Goal: Information Seeking & Learning: Learn about a topic

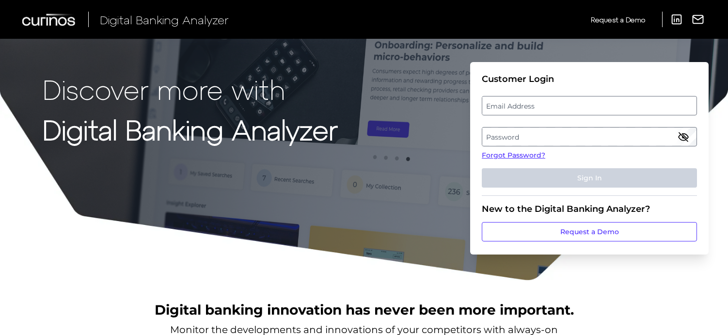
click at [559, 106] on label "Email Address" at bounding box center [589, 105] width 214 height 17
click at [559, 106] on input "email" at bounding box center [589, 105] width 215 height 19
type input "[EMAIL_ADDRESS][DOMAIN_NAME]"
click at [600, 133] on label "Password" at bounding box center [589, 136] width 214 height 17
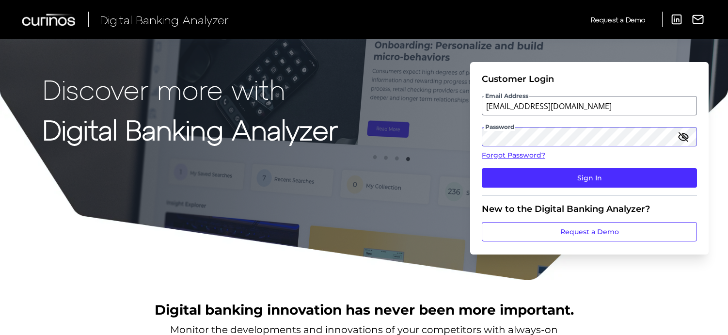
click at [482, 168] on button "Sign In" at bounding box center [589, 177] width 215 height 19
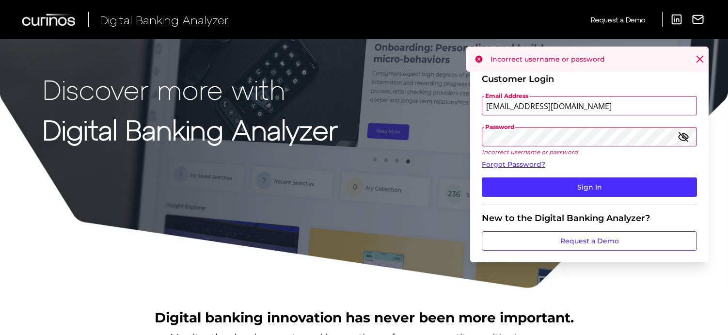
click at [471, 137] on form "Customer Login Email Address [EMAIL_ADDRESS][DOMAIN_NAME] Password Incorrect us…" at bounding box center [589, 162] width 239 height 200
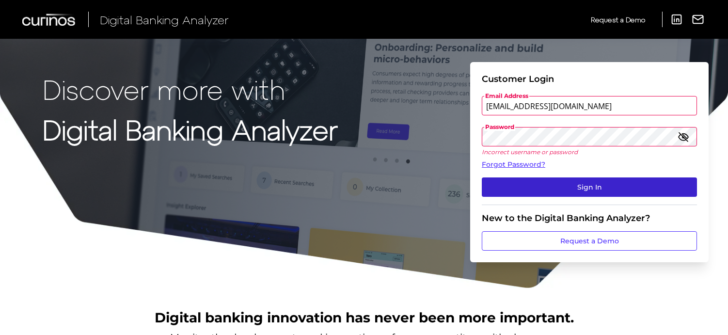
click at [575, 186] on button "Sign In" at bounding box center [589, 186] width 215 height 19
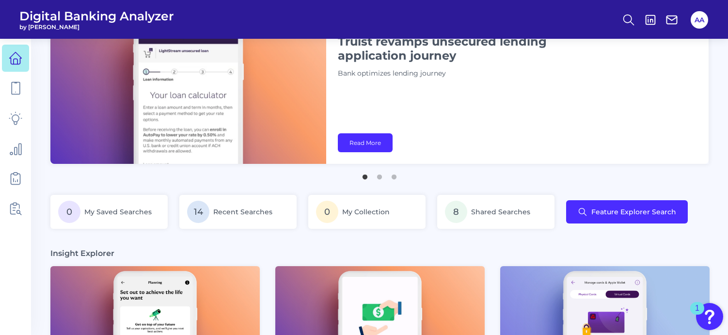
scroll to position [145, 0]
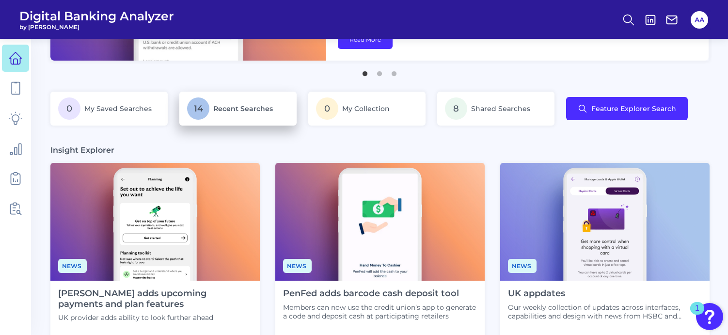
click at [217, 105] on span "Recent Searches" at bounding box center [243, 108] width 60 height 9
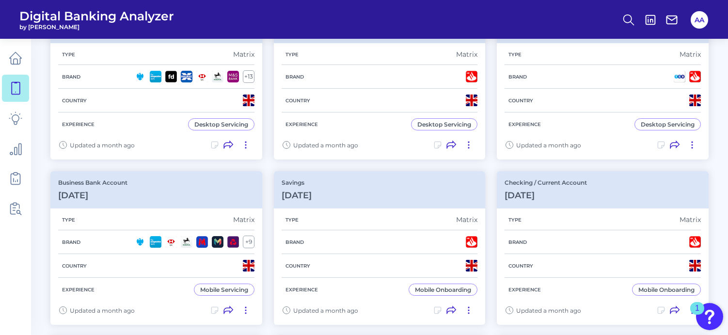
scroll to position [194, 0]
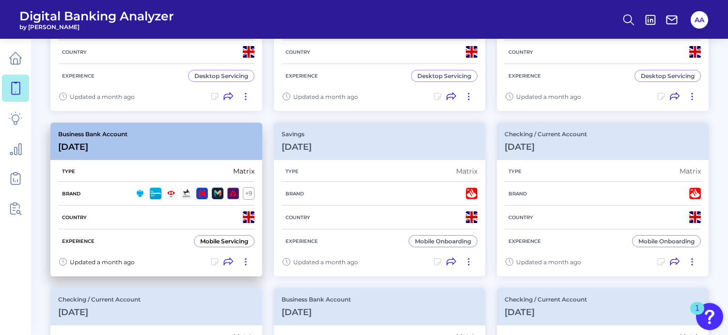
click at [180, 138] on div "Business Bank Account [DATE]" at bounding box center [156, 141] width 212 height 37
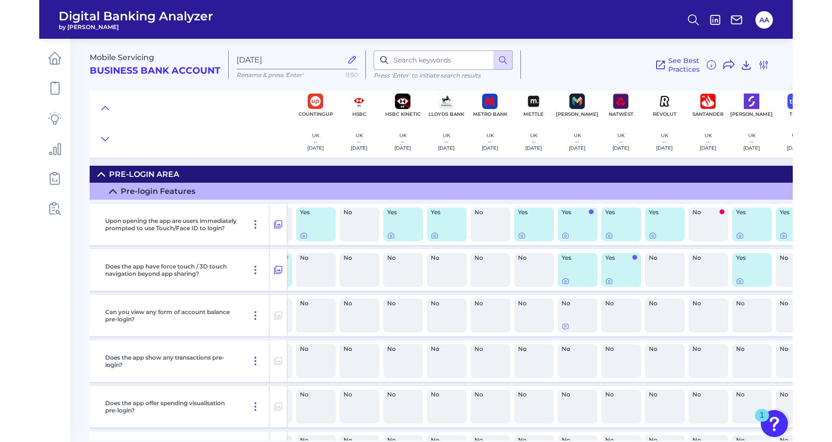
scroll to position [0, 117]
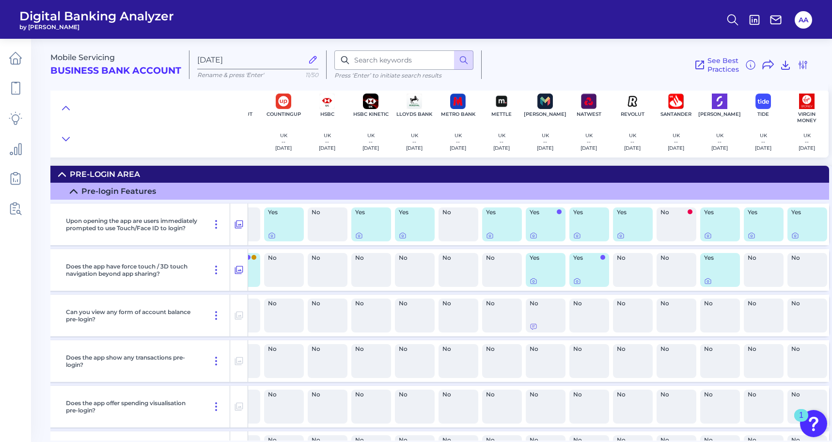
click at [601, 54] on div "See Best Practices Filters Clear all filters Experience Reset Mobile Servicing …" at bounding box center [645, 64] width 327 height 29
click at [510, 168] on summary "Pre-Login Area" at bounding box center [382, 174] width 896 height 17
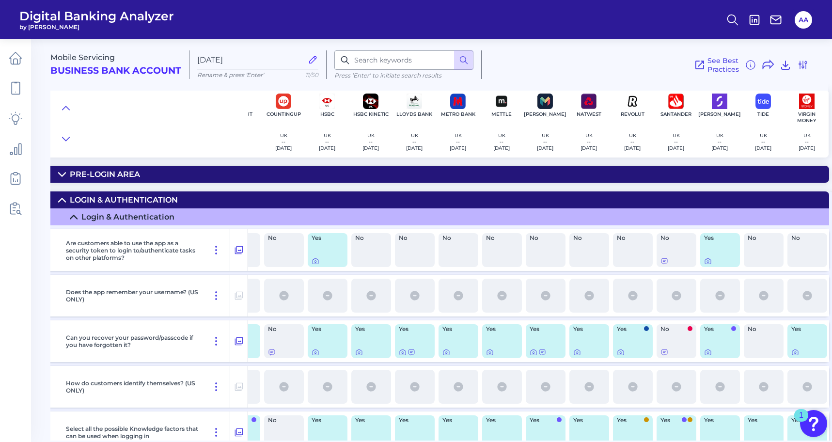
click at [519, 197] on summary "Login & Authentication" at bounding box center [382, 200] width 896 height 17
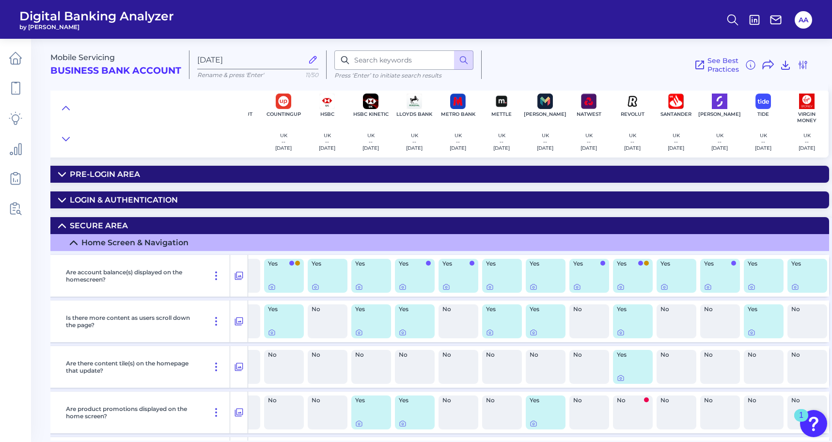
click at [574, 64] on div "See Best Practices Filters Clear all filters Experience Reset Mobile Servicing …" at bounding box center [645, 64] width 327 height 29
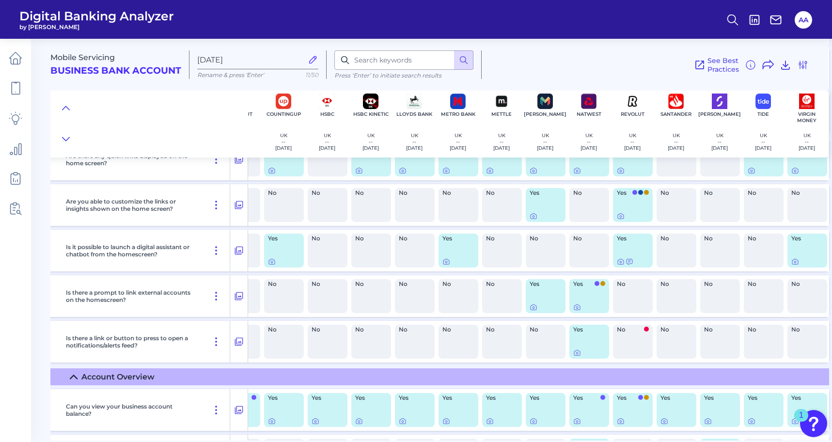
scroll to position [436, 117]
click at [578, 335] on icon at bounding box center [577, 352] width 2 height 2
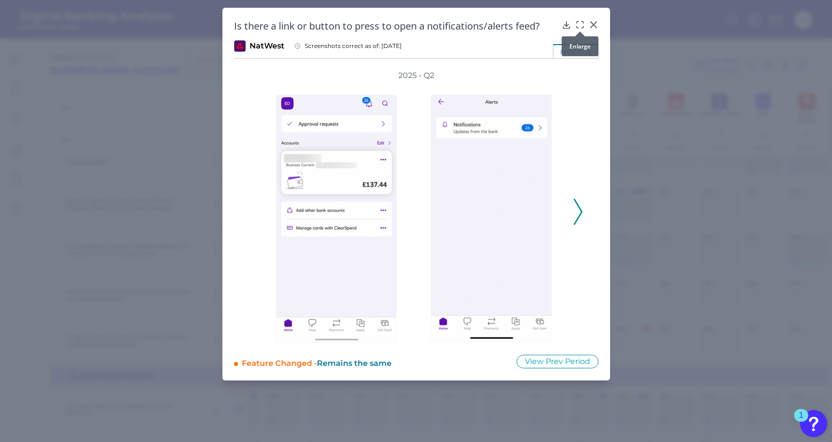
click at [580, 23] on icon at bounding box center [580, 25] width 10 height 10
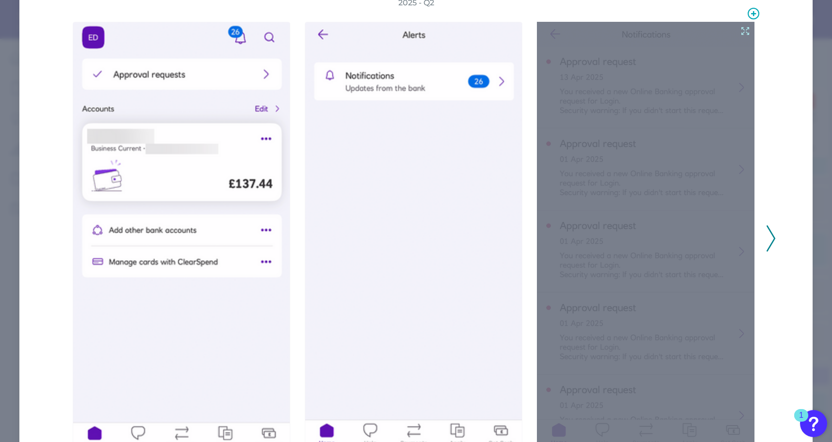
scroll to position [97, 0]
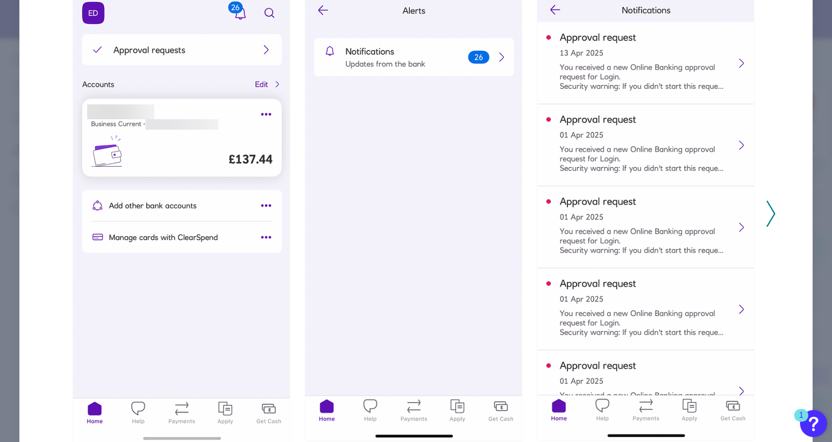
click at [728, 217] on icon at bounding box center [771, 214] width 9 height 26
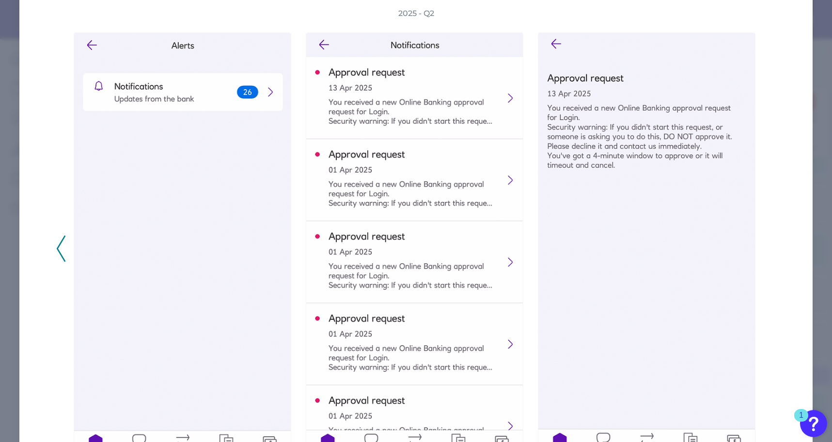
scroll to position [0, 0]
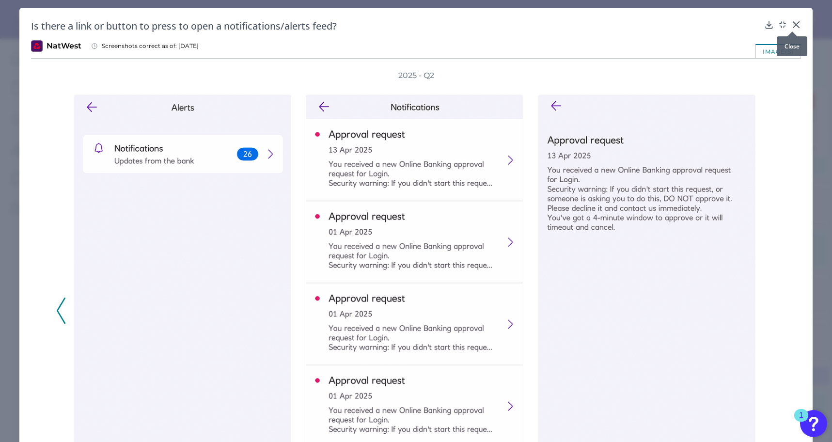
click at [728, 24] on icon at bounding box center [797, 25] width 10 height 10
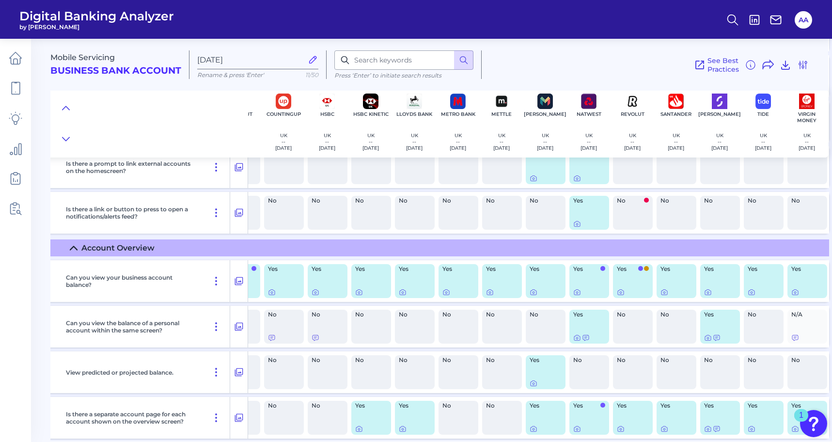
scroll to position [582, 117]
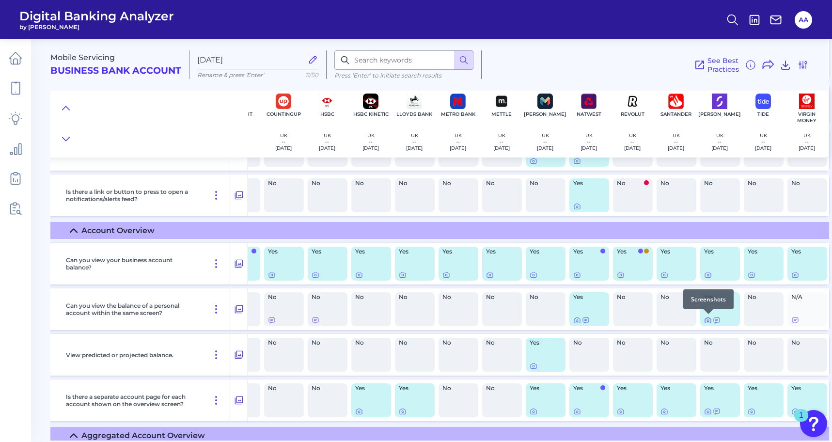
click at [708, 321] on icon at bounding box center [708, 321] width 8 height 8
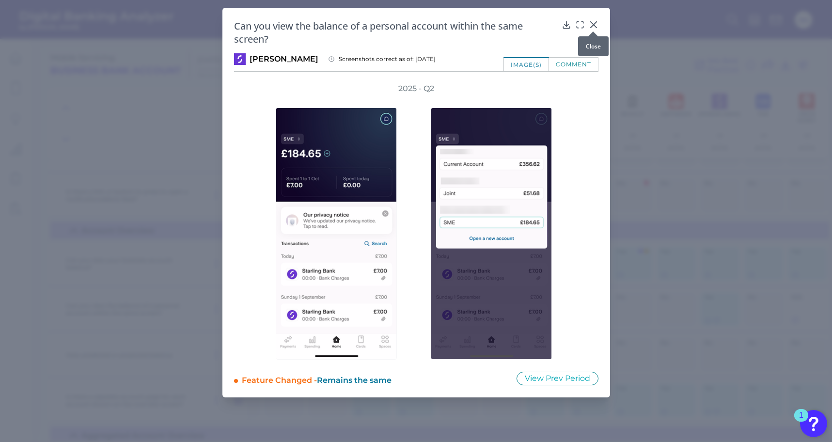
click at [592, 24] on icon at bounding box center [594, 25] width 10 height 10
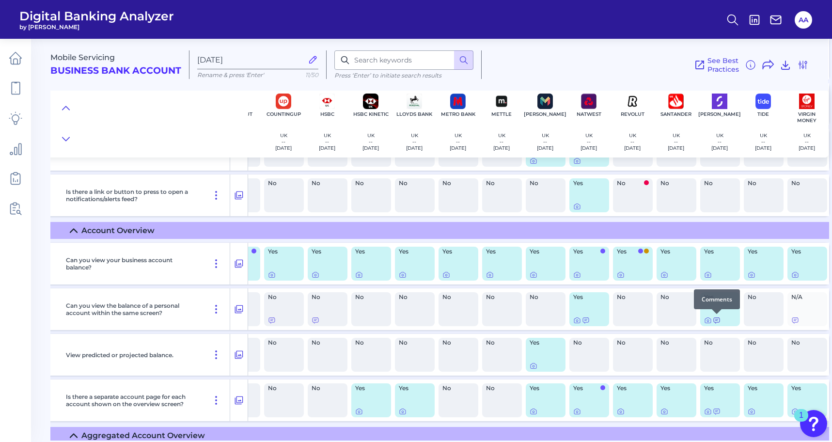
click at [717, 323] on icon at bounding box center [717, 321] width 8 height 8
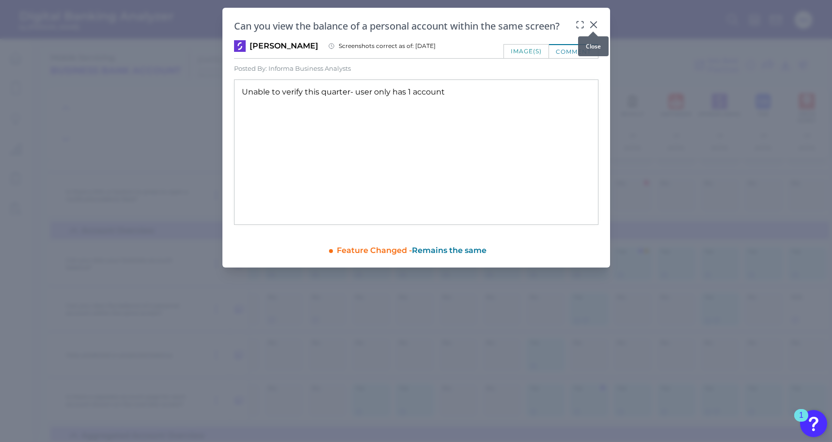
click at [594, 26] on icon at bounding box center [594, 25] width 10 height 10
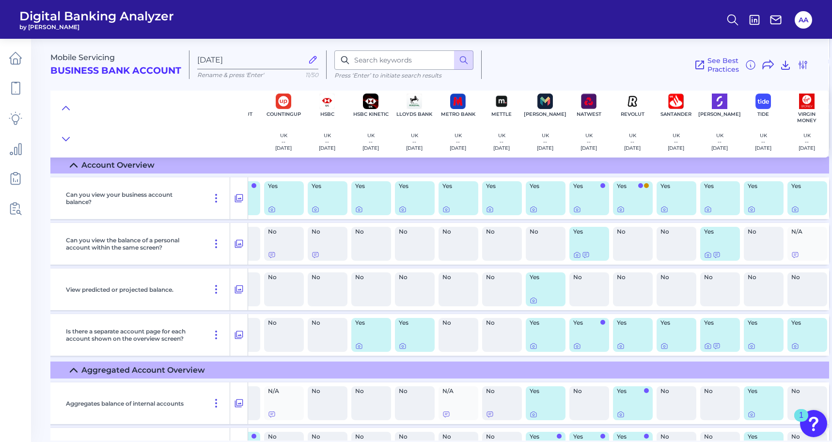
scroll to position [630, 117]
